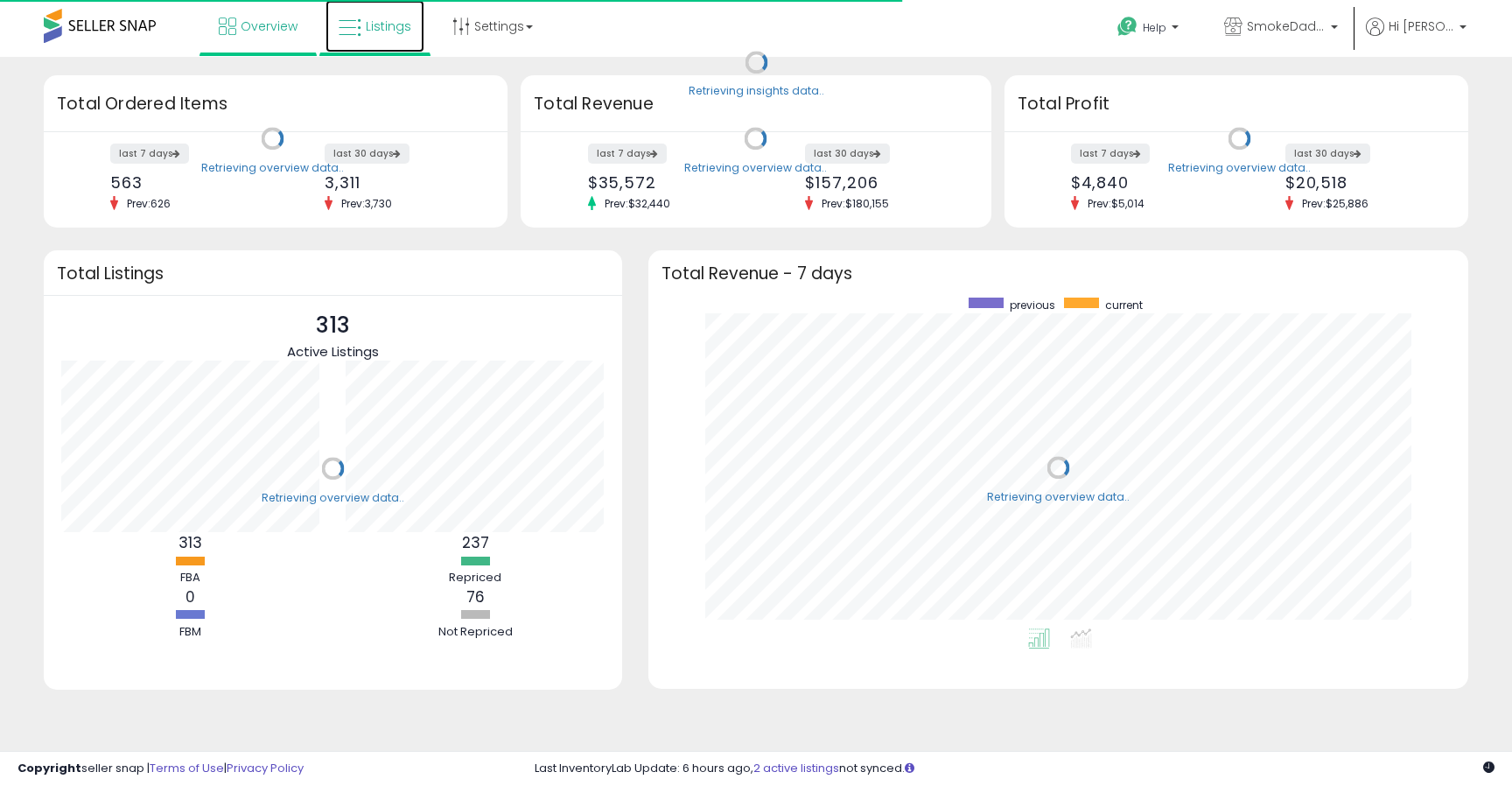
scroll to position [330, 785]
click at [396, 37] on link "Listings" at bounding box center [374, 26] width 99 height 53
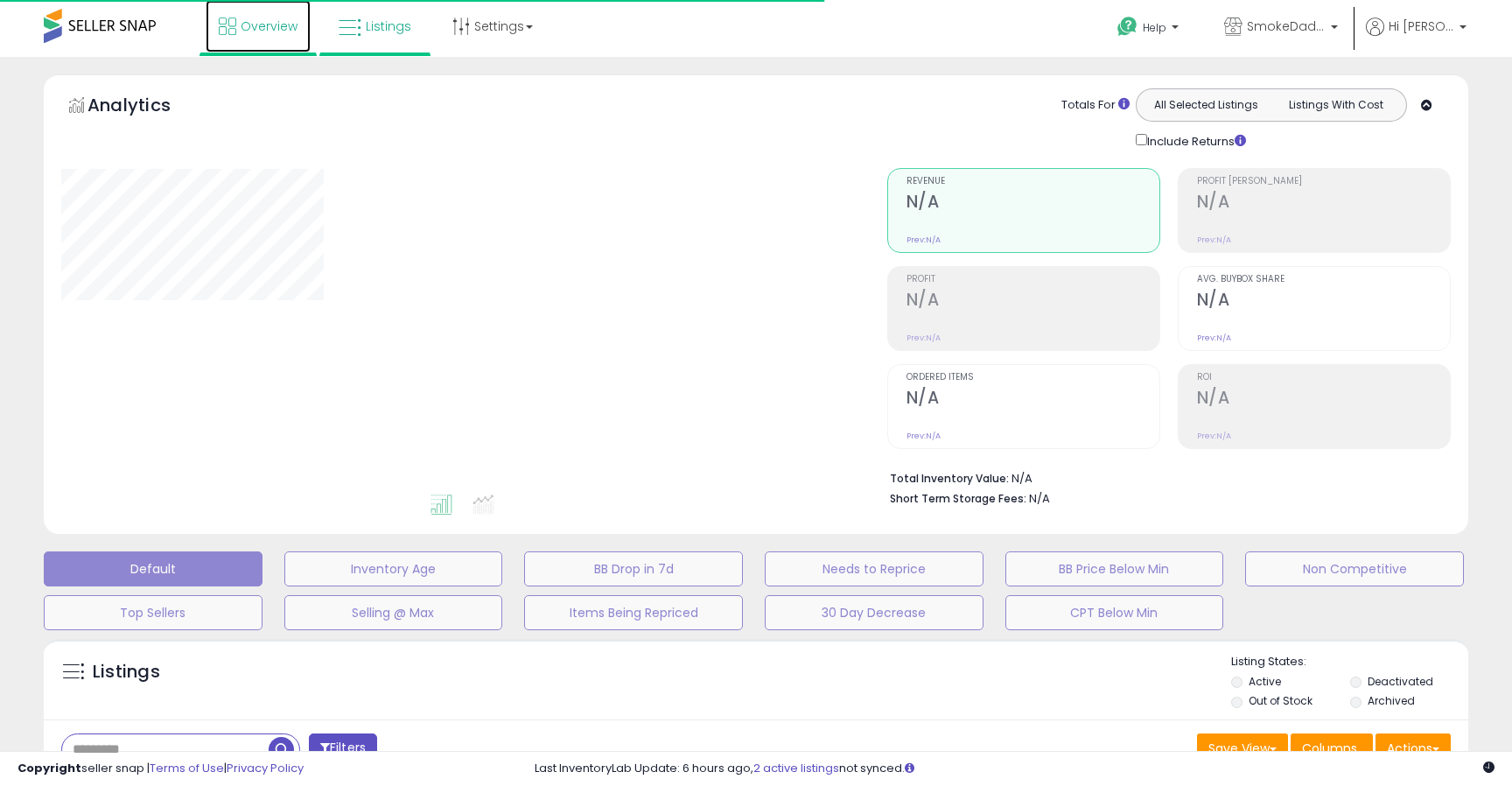
click at [244, 40] on link "Overview" at bounding box center [259, 26] width 105 height 53
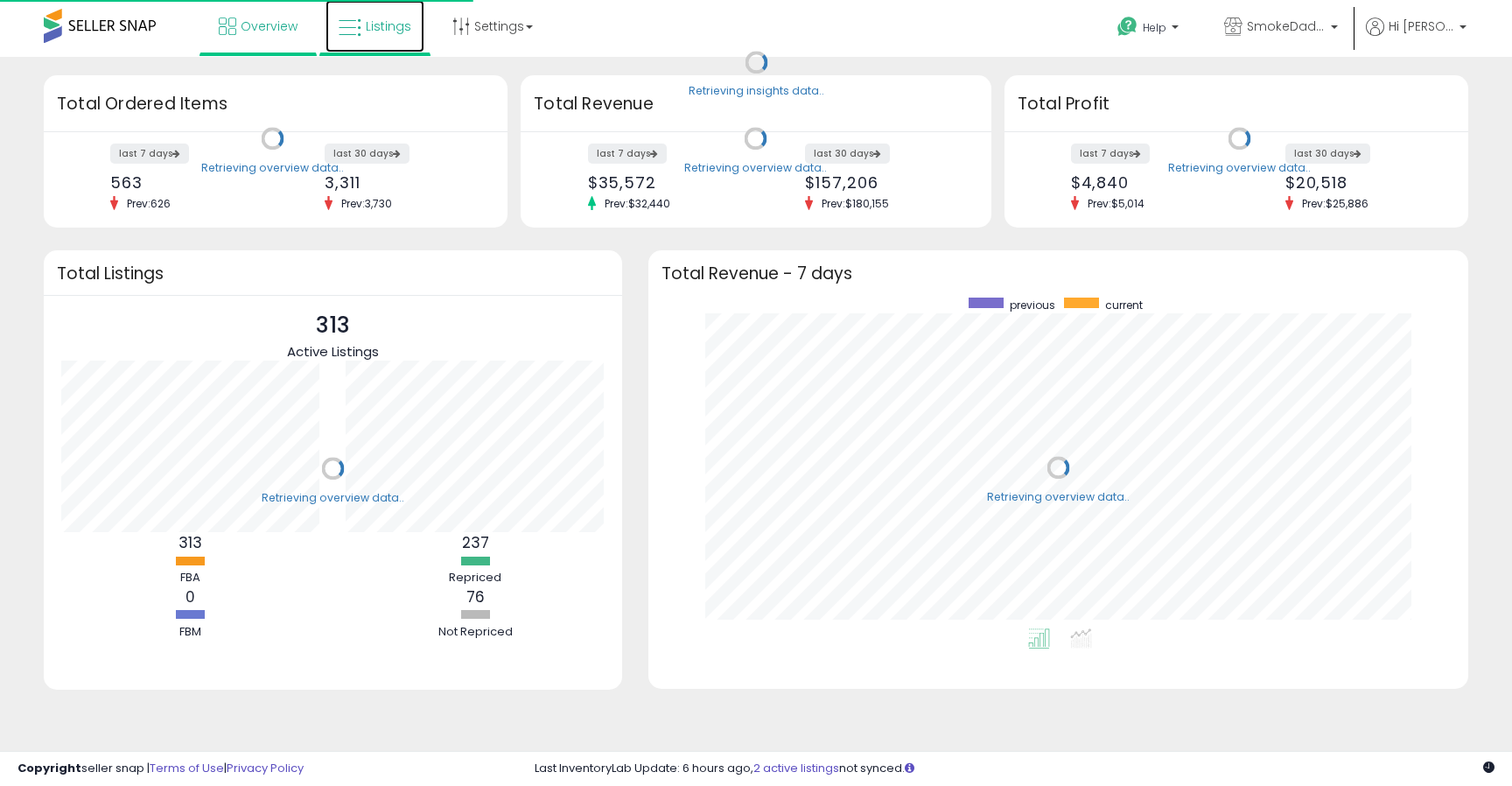
scroll to position [330, 785]
click at [415, 39] on link "Listings" at bounding box center [374, 26] width 99 height 53
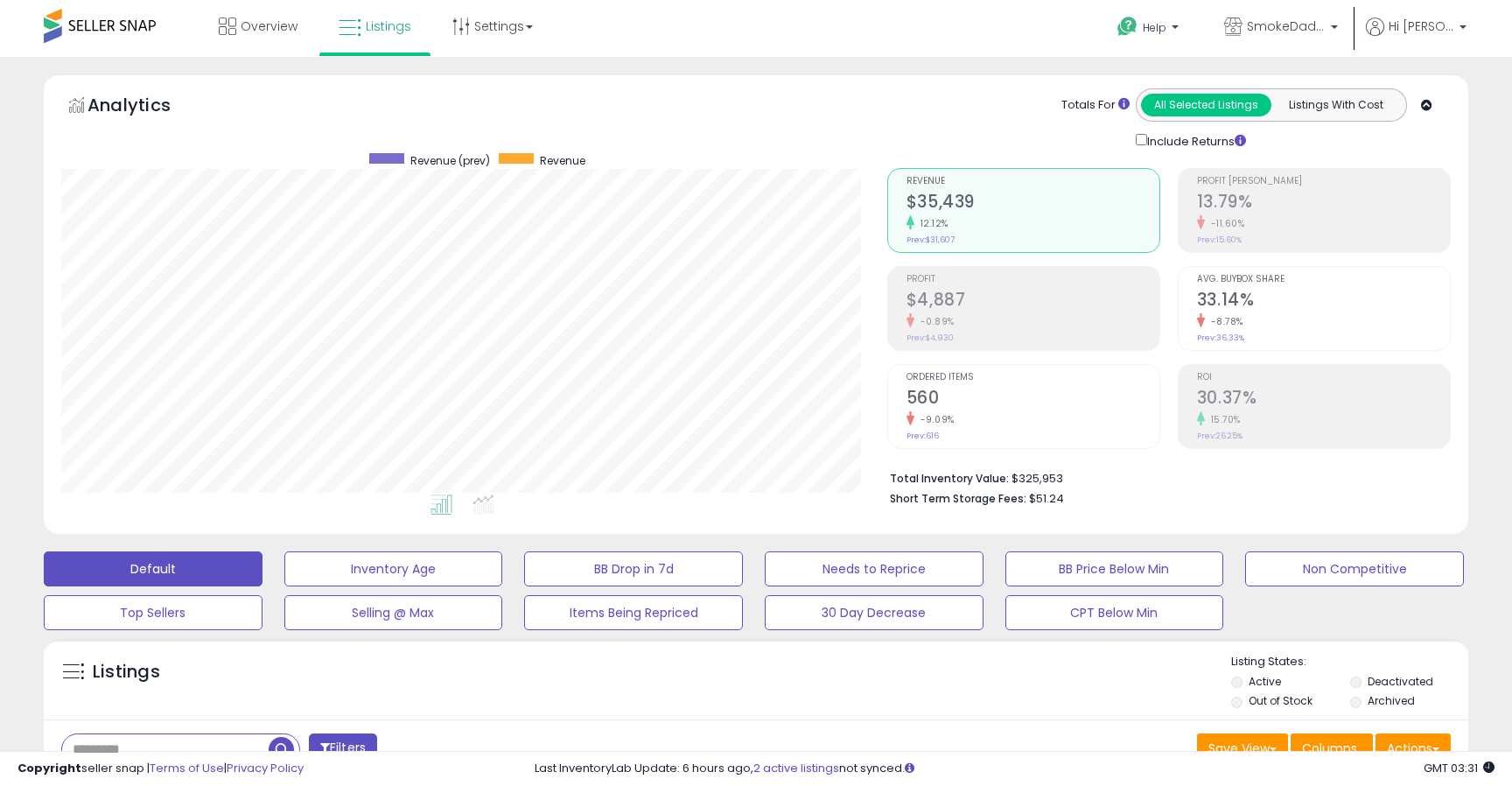
scroll to position [358, 826]
